Goal: Find specific page/section: Find specific page/section

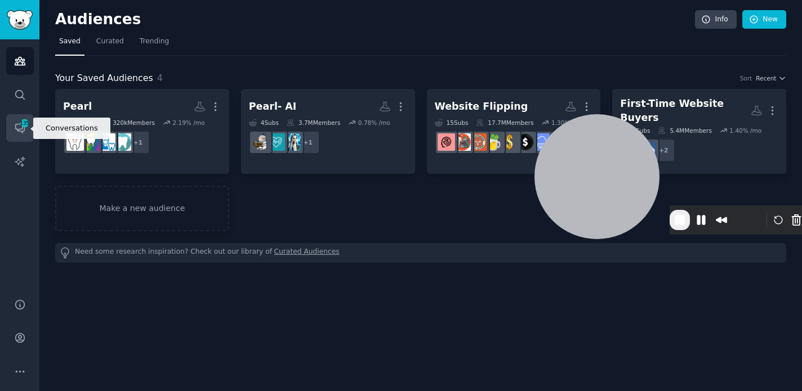
click at [20, 127] on span "135" at bounding box center [25, 123] width 10 height 8
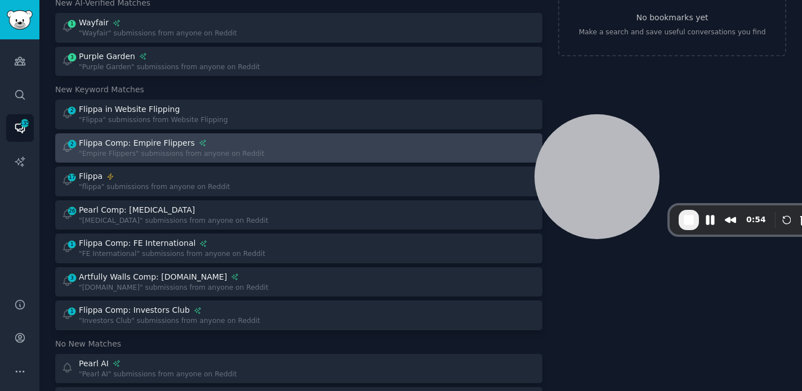
scroll to position [87, 0]
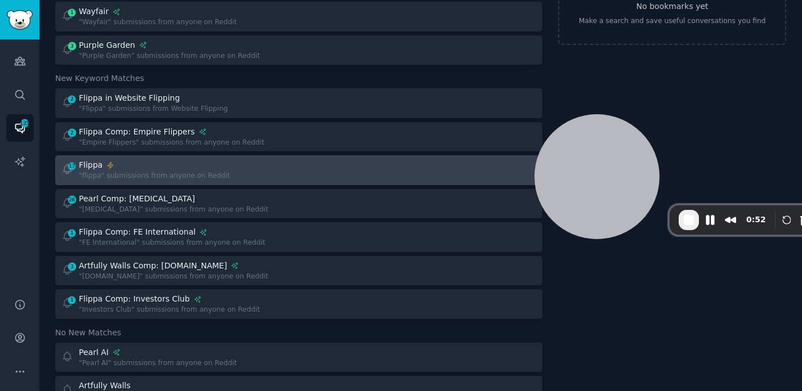
click at [194, 173] on div ""flippa" submissions from anyone on Reddit" at bounding box center [154, 176] width 151 height 10
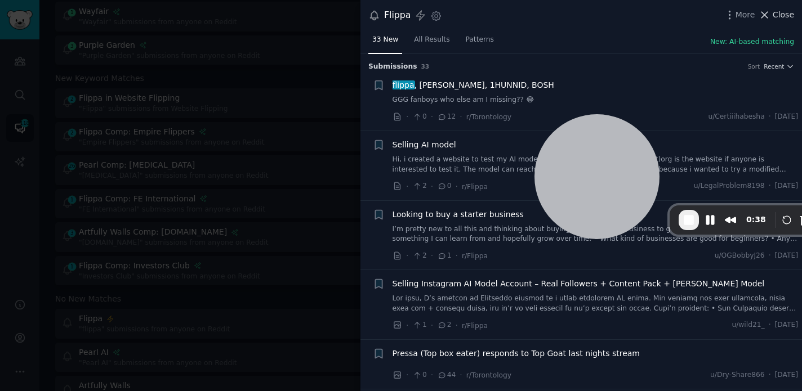
click at [785, 14] on span "Close" at bounding box center [783, 15] width 21 height 12
